Goal: Navigation & Orientation: Go to known website

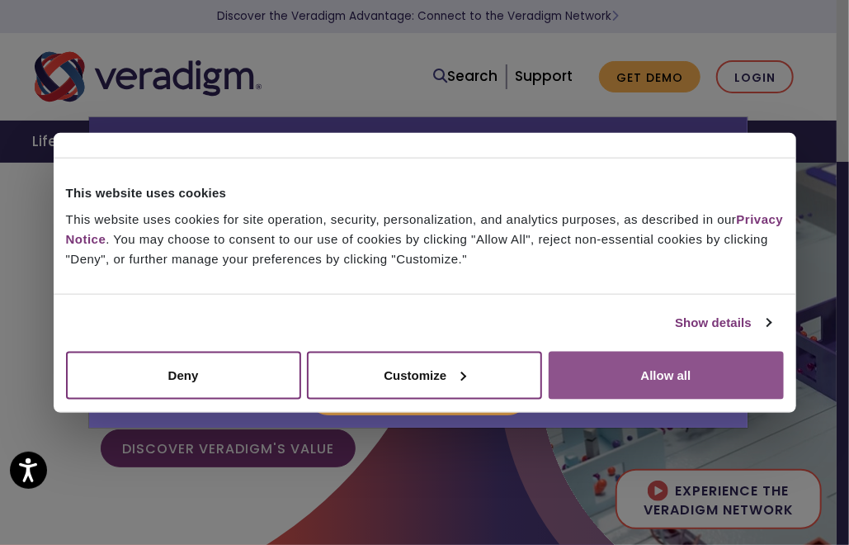
click at [638, 359] on button "Allow all" at bounding box center [666, 375] width 235 height 48
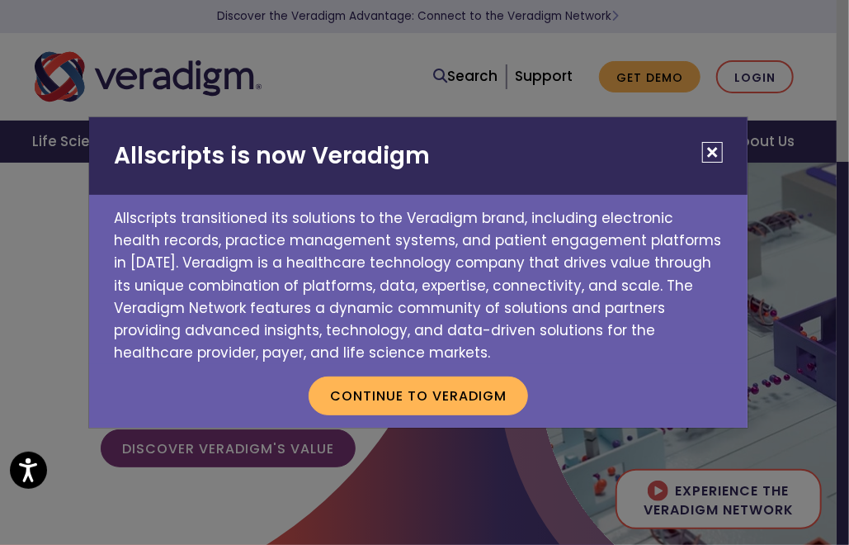
click at [713, 156] on button "Close" at bounding box center [712, 152] width 21 height 21
